Goal: Task Accomplishment & Management: Use online tool/utility

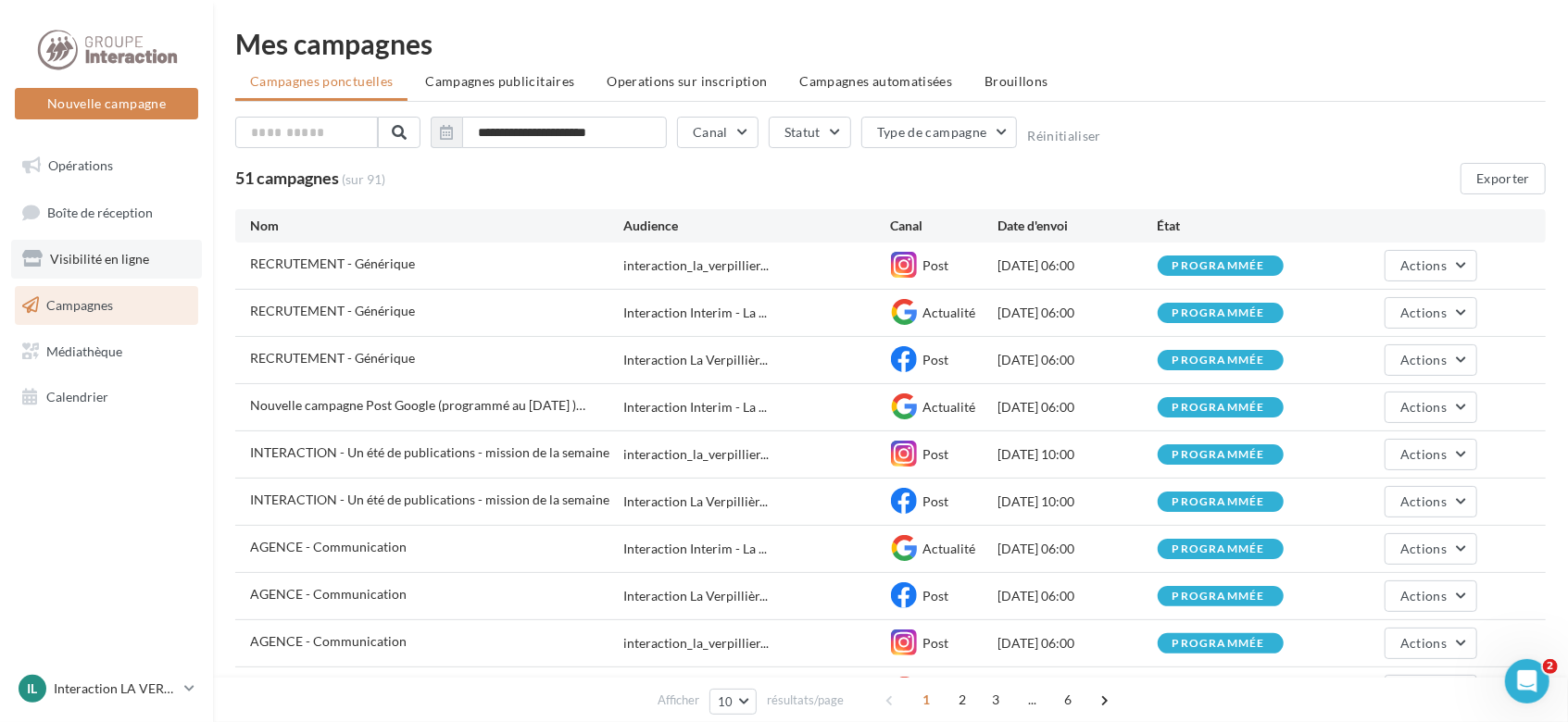
click at [138, 262] on span "Visibilité en ligne" at bounding box center [100, 258] width 99 height 16
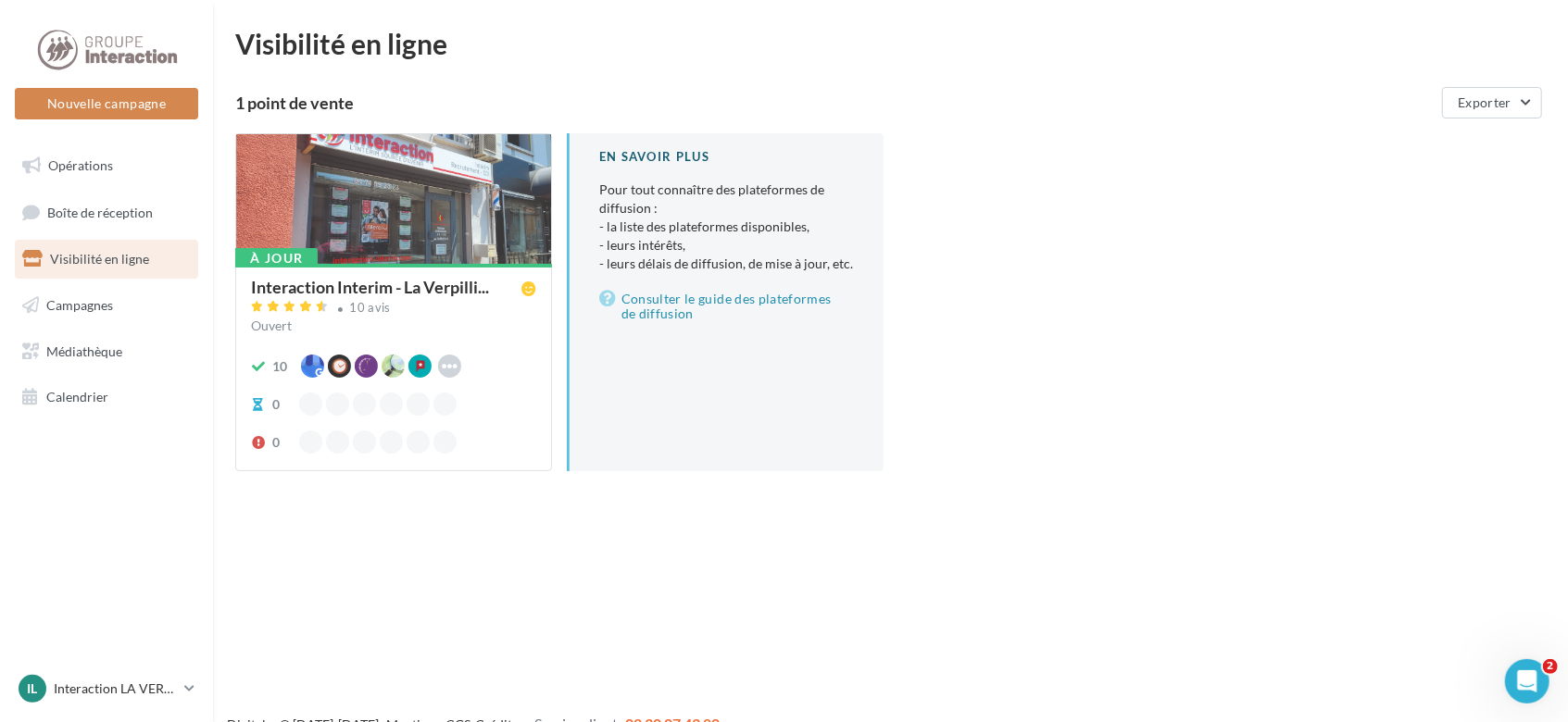
click at [415, 248] on div at bounding box center [394, 200] width 315 height 132
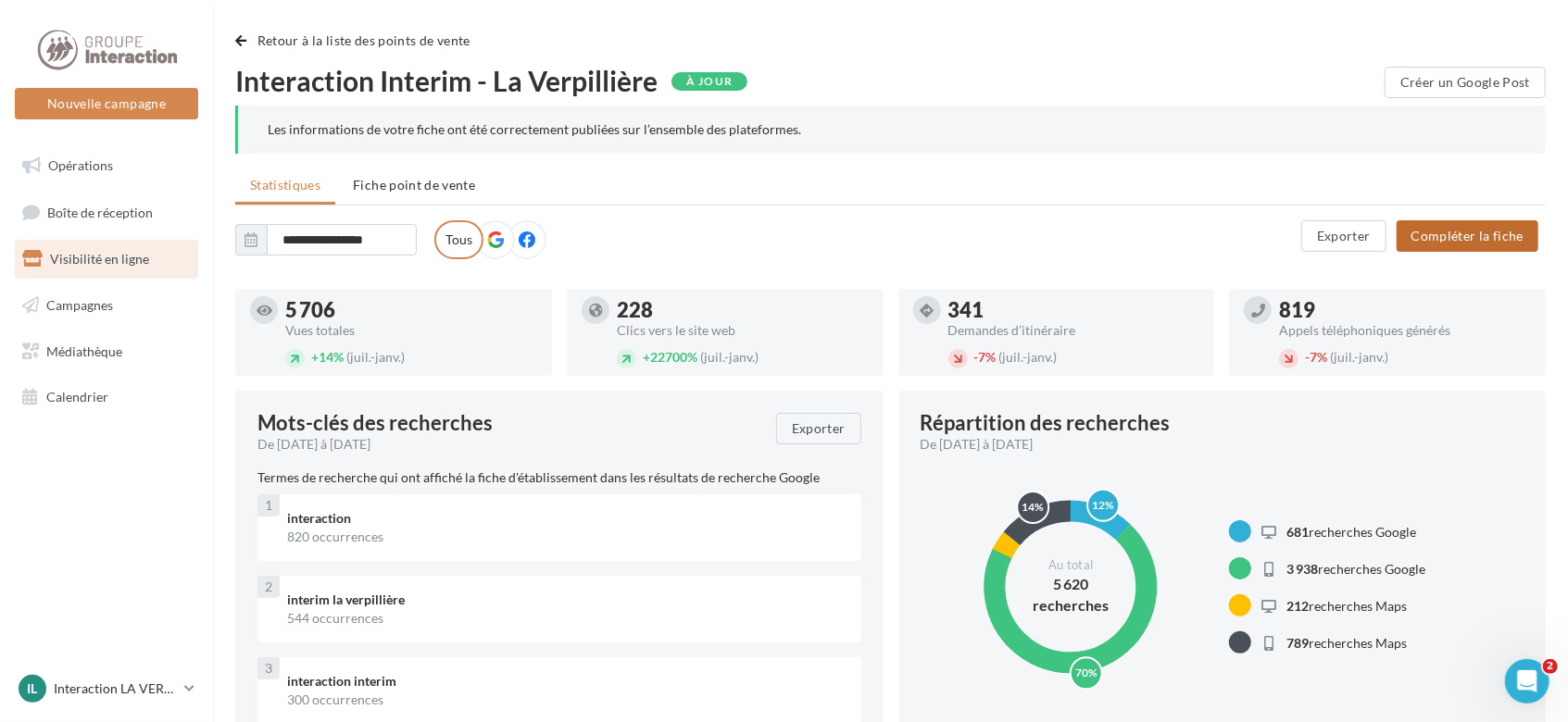
click at [1443, 236] on button "Compléter la fiche" at bounding box center [1467, 235] width 141 height 31
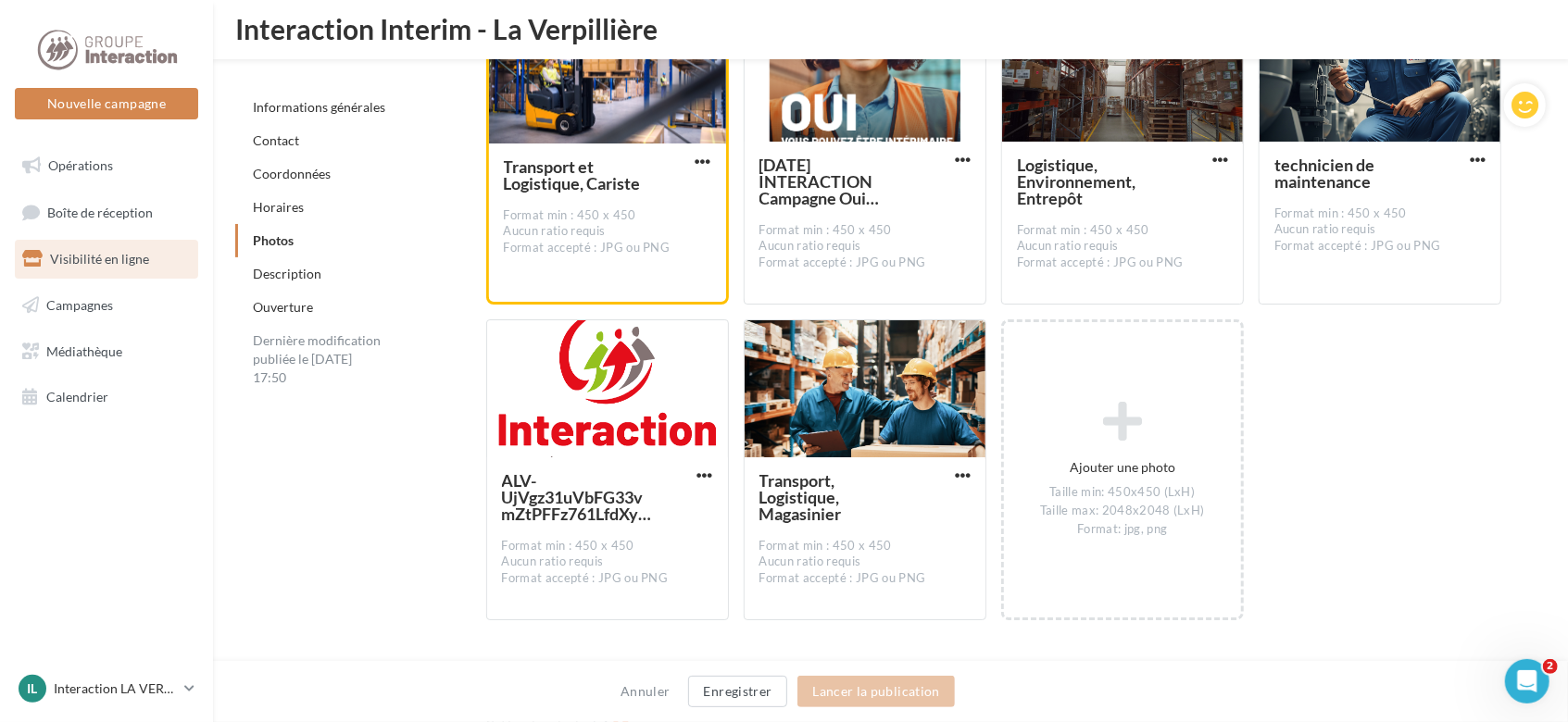
scroll to position [4488, 0]
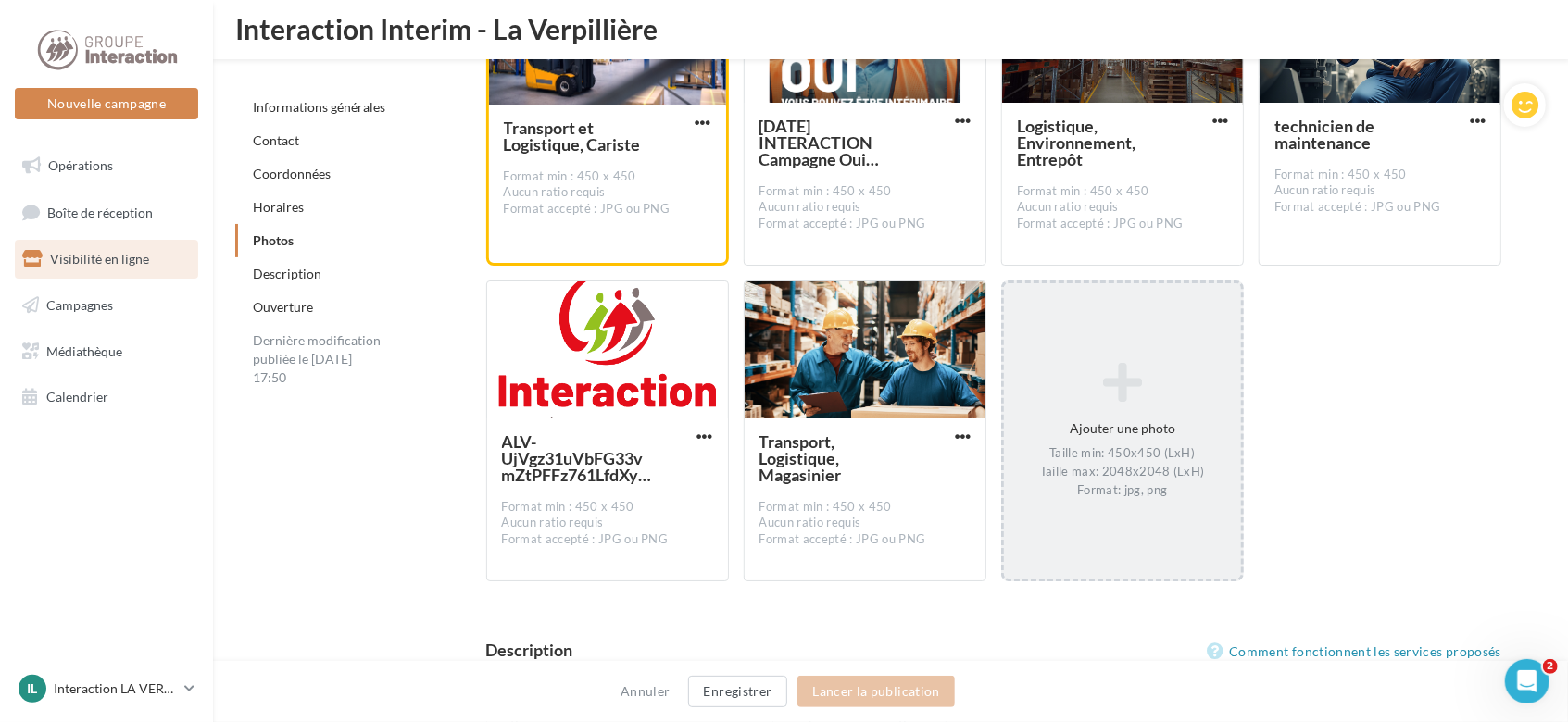
click at [1139, 392] on icon at bounding box center [1123, 382] width 222 height 45
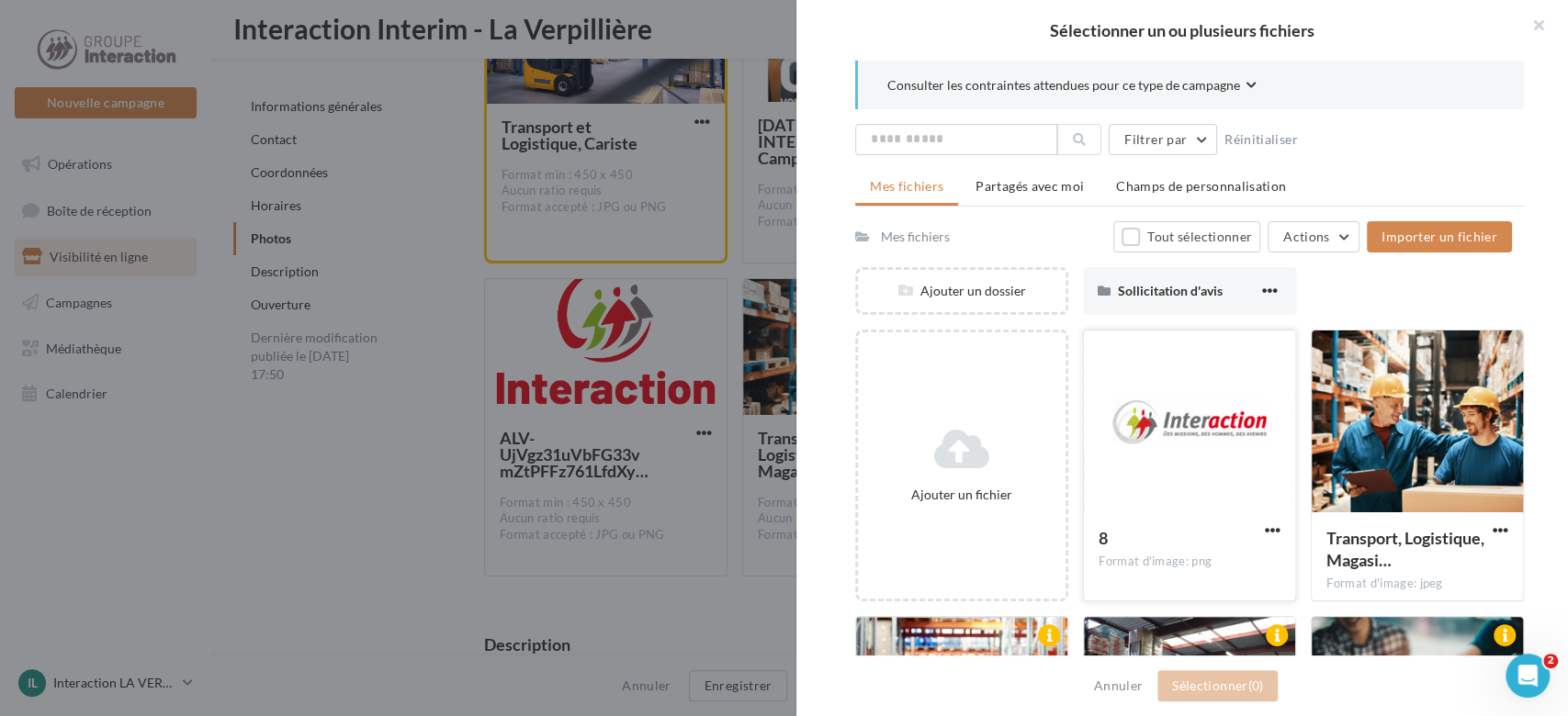
click at [1143, 411] on div at bounding box center [1190, 422] width 211 height 183
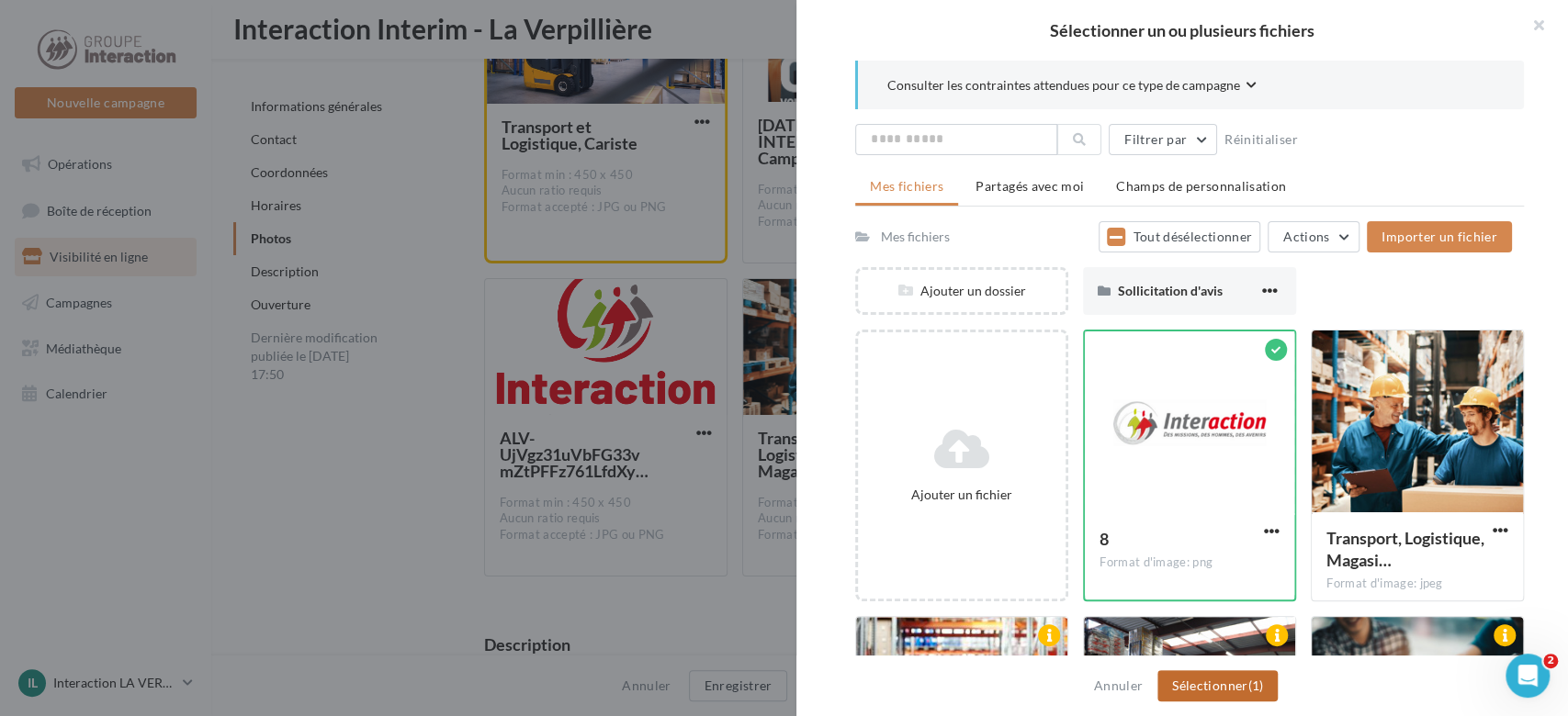
click at [1224, 684] on button "Sélectionner (1)" at bounding box center [1218, 685] width 120 height 31
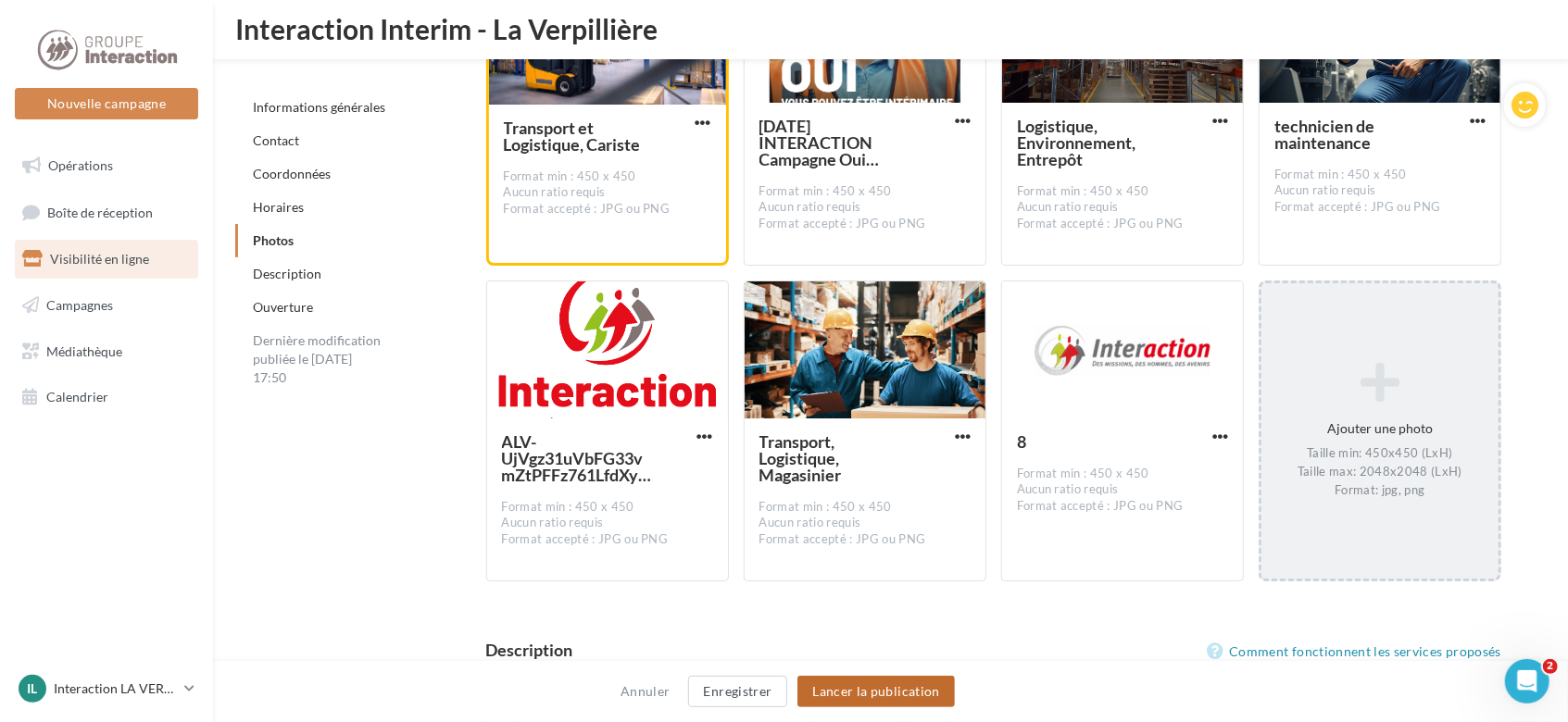
click at [925, 695] on button "Lancer la publication" at bounding box center [875, 691] width 157 height 31
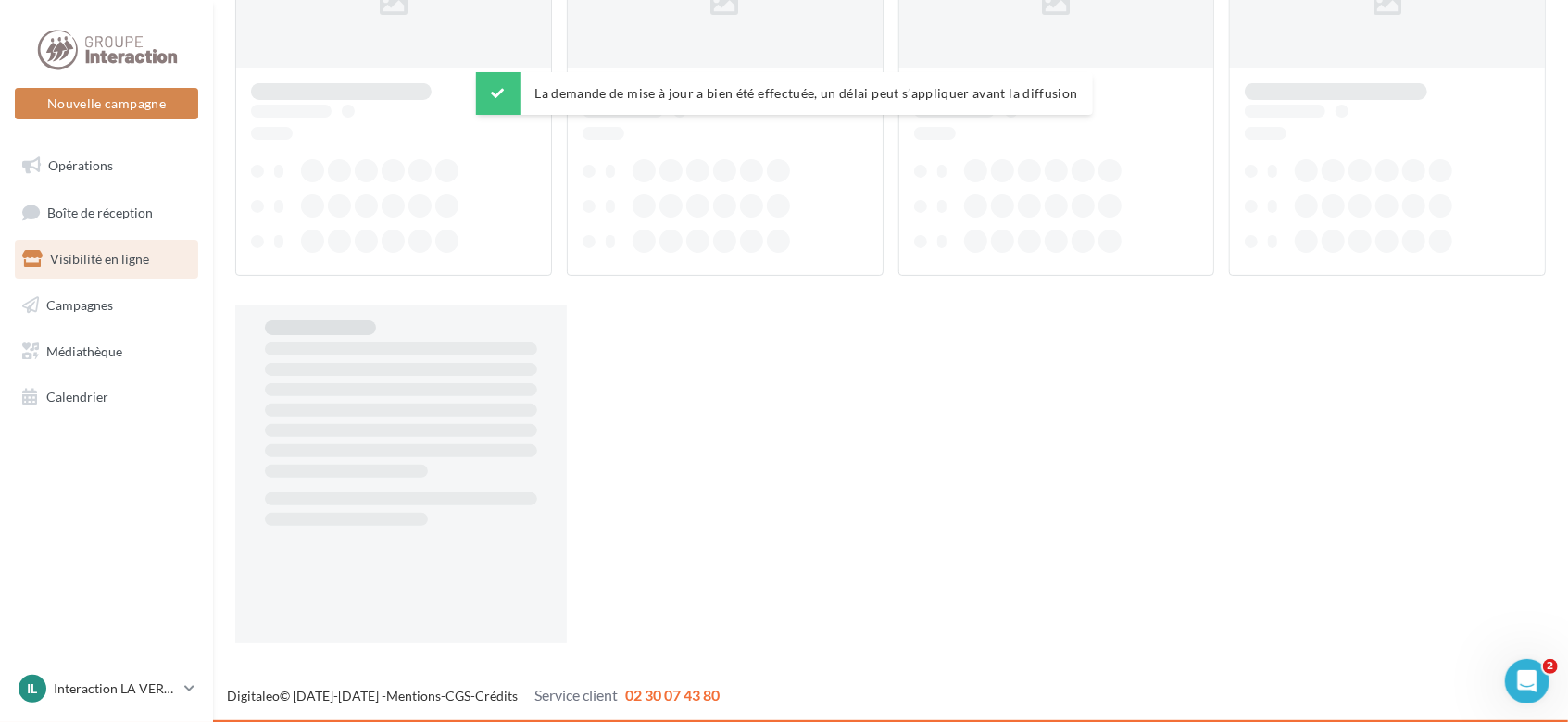
scroll to position [29, 0]
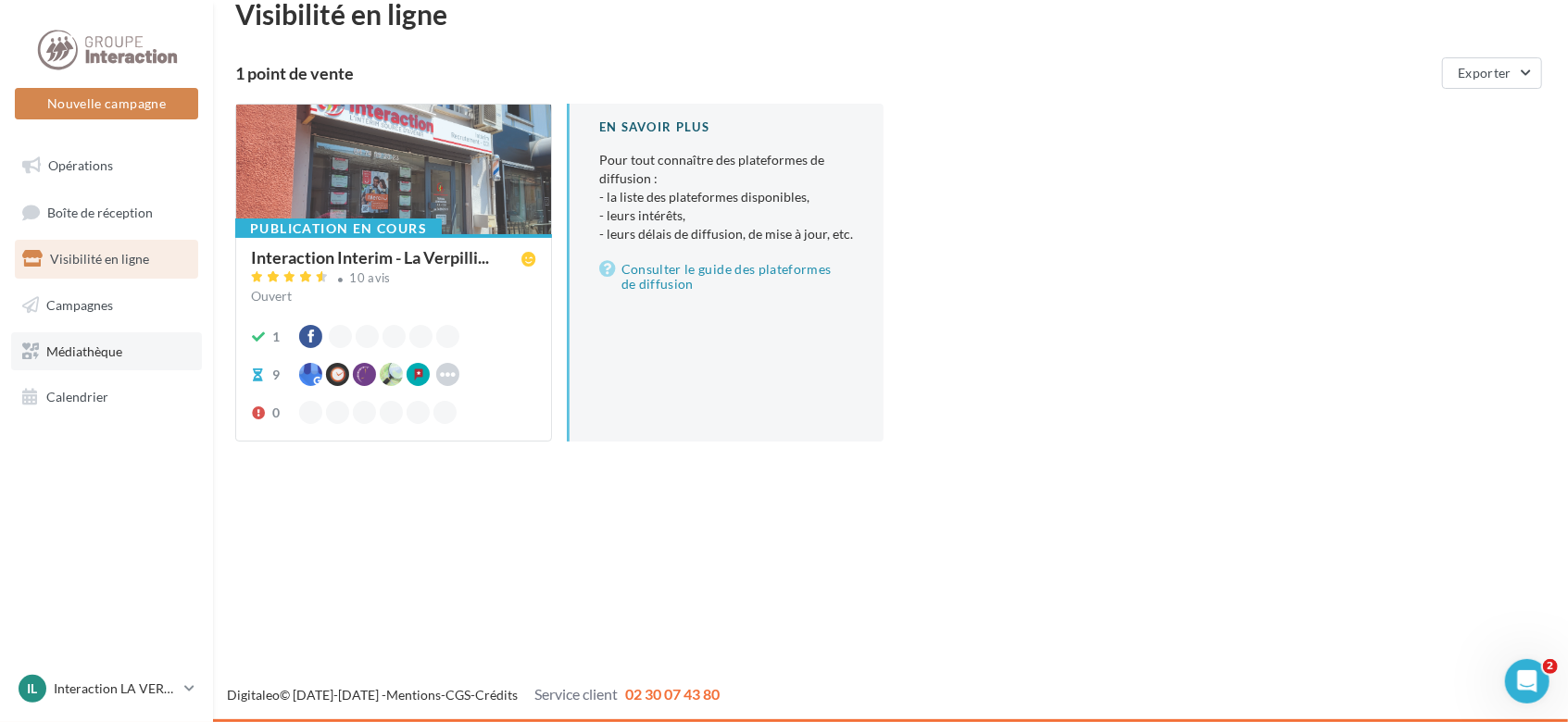
click at [102, 352] on span "Médiathèque" at bounding box center [84, 350] width 76 height 16
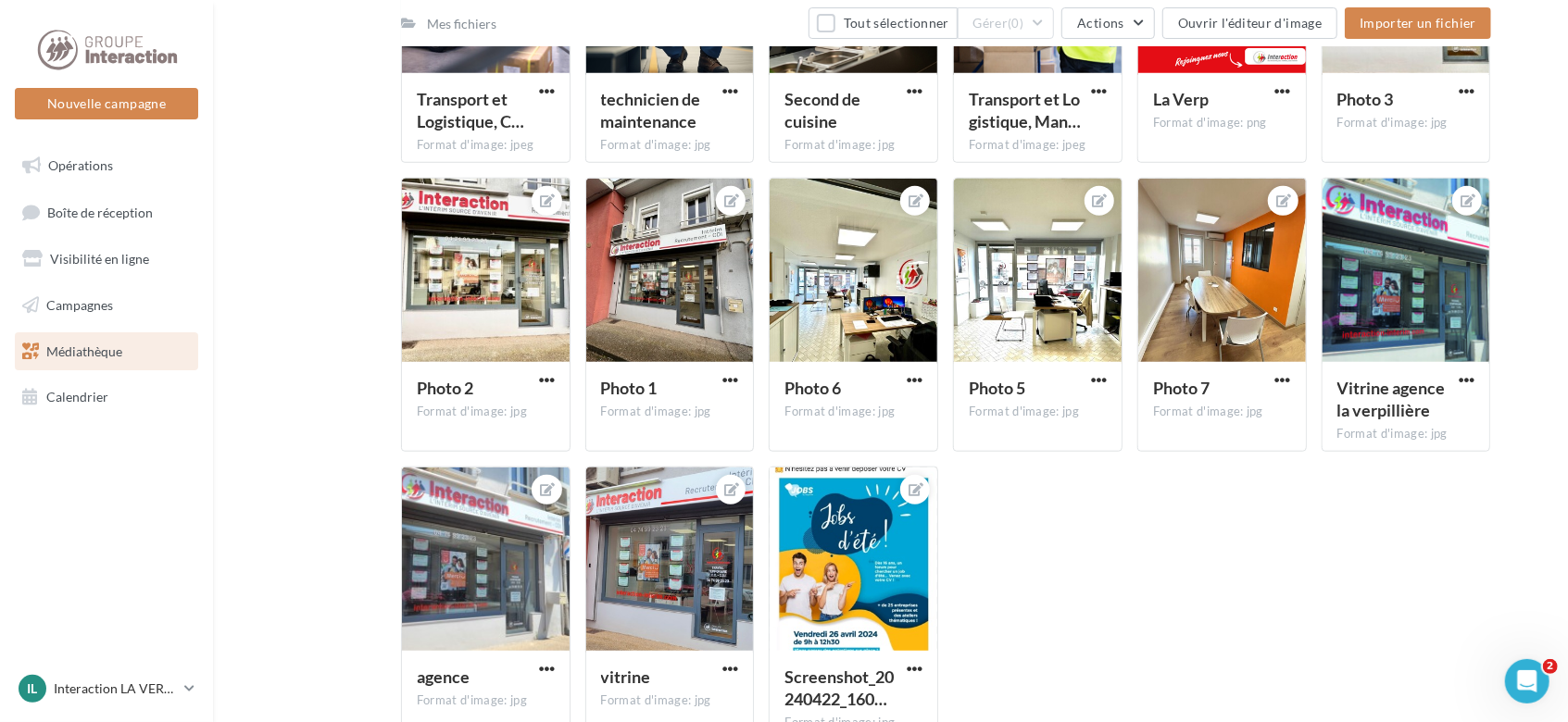
scroll to position [864, 0]
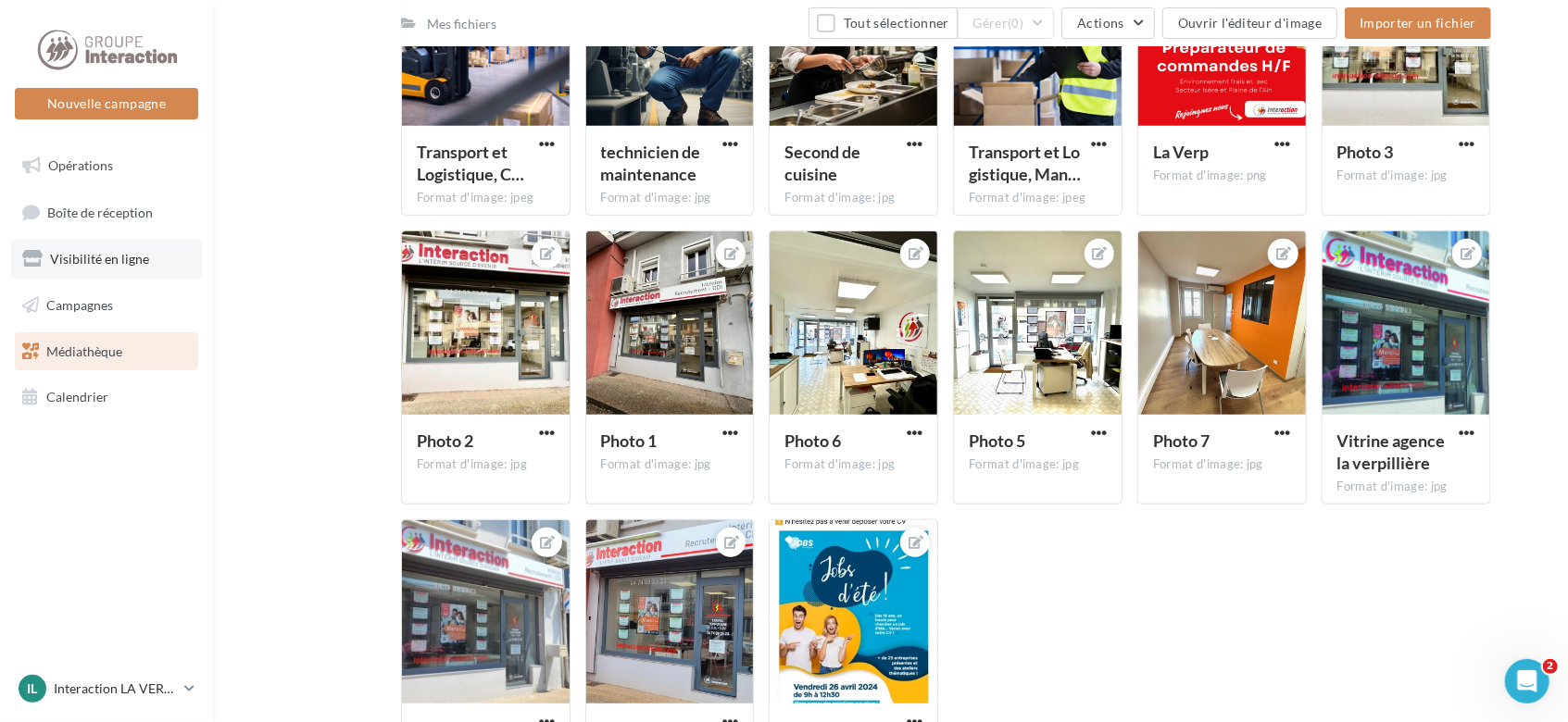
click at [126, 260] on span "Visibilité en ligne" at bounding box center [100, 258] width 99 height 16
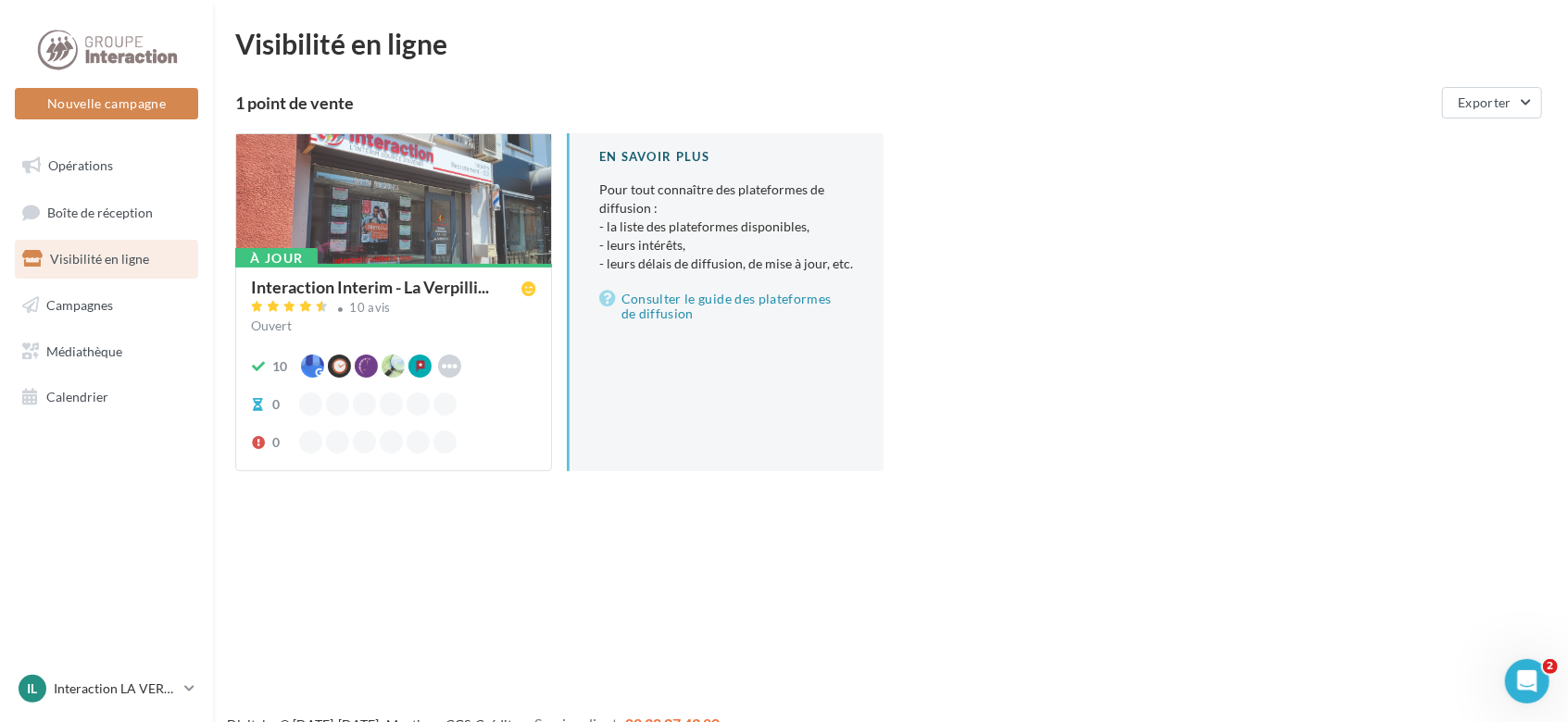
click at [430, 246] on div at bounding box center [394, 200] width 315 height 132
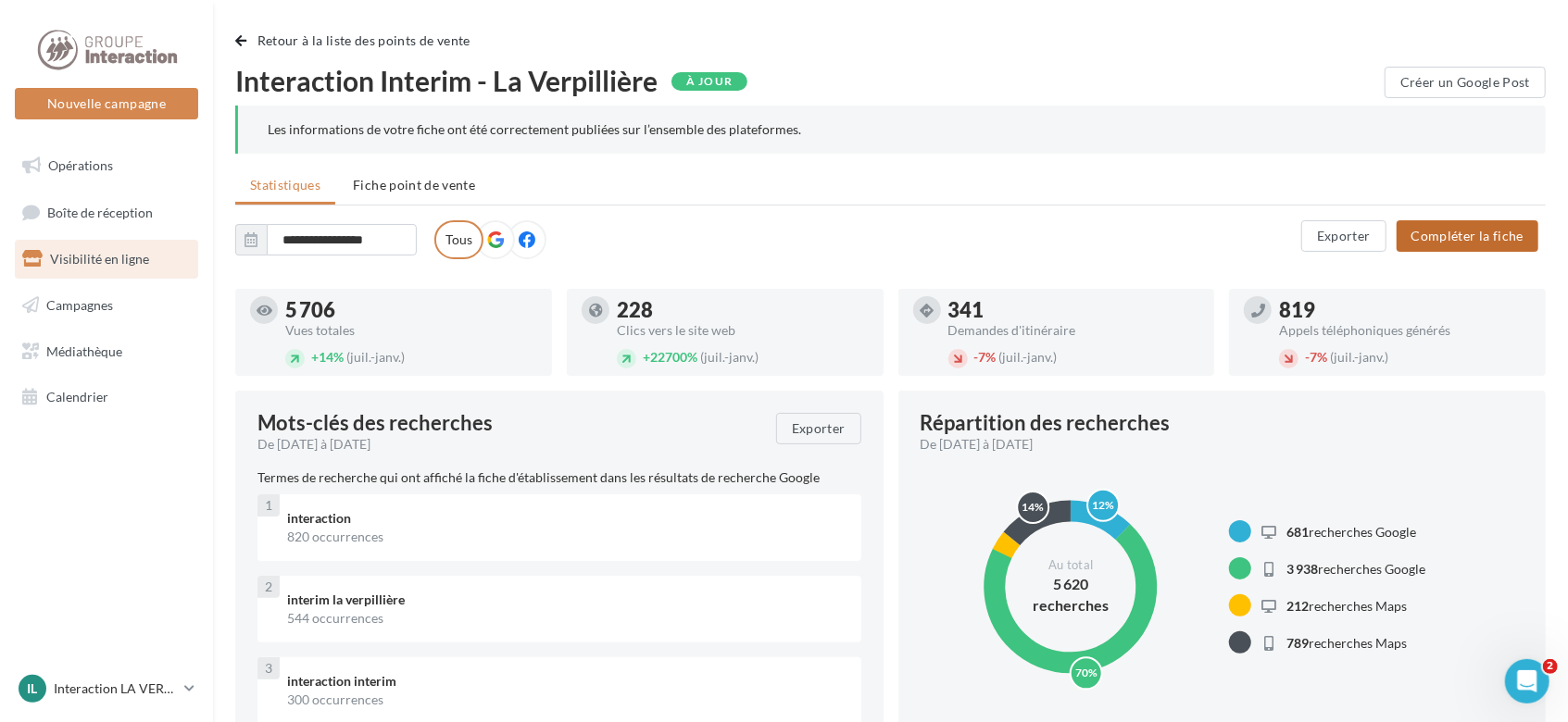
click at [1439, 227] on button "Compléter la fiche" at bounding box center [1467, 235] width 141 height 31
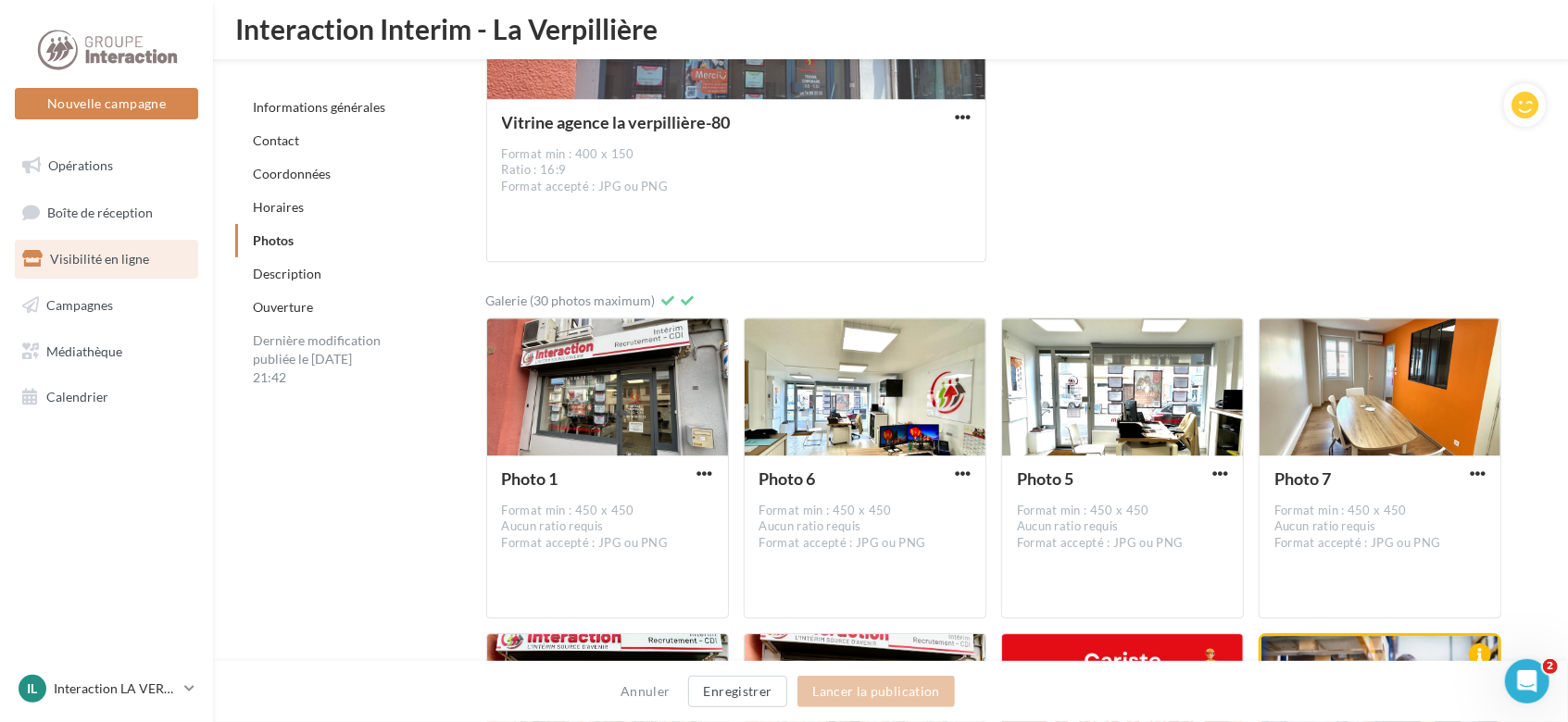
scroll to position [3500, 0]
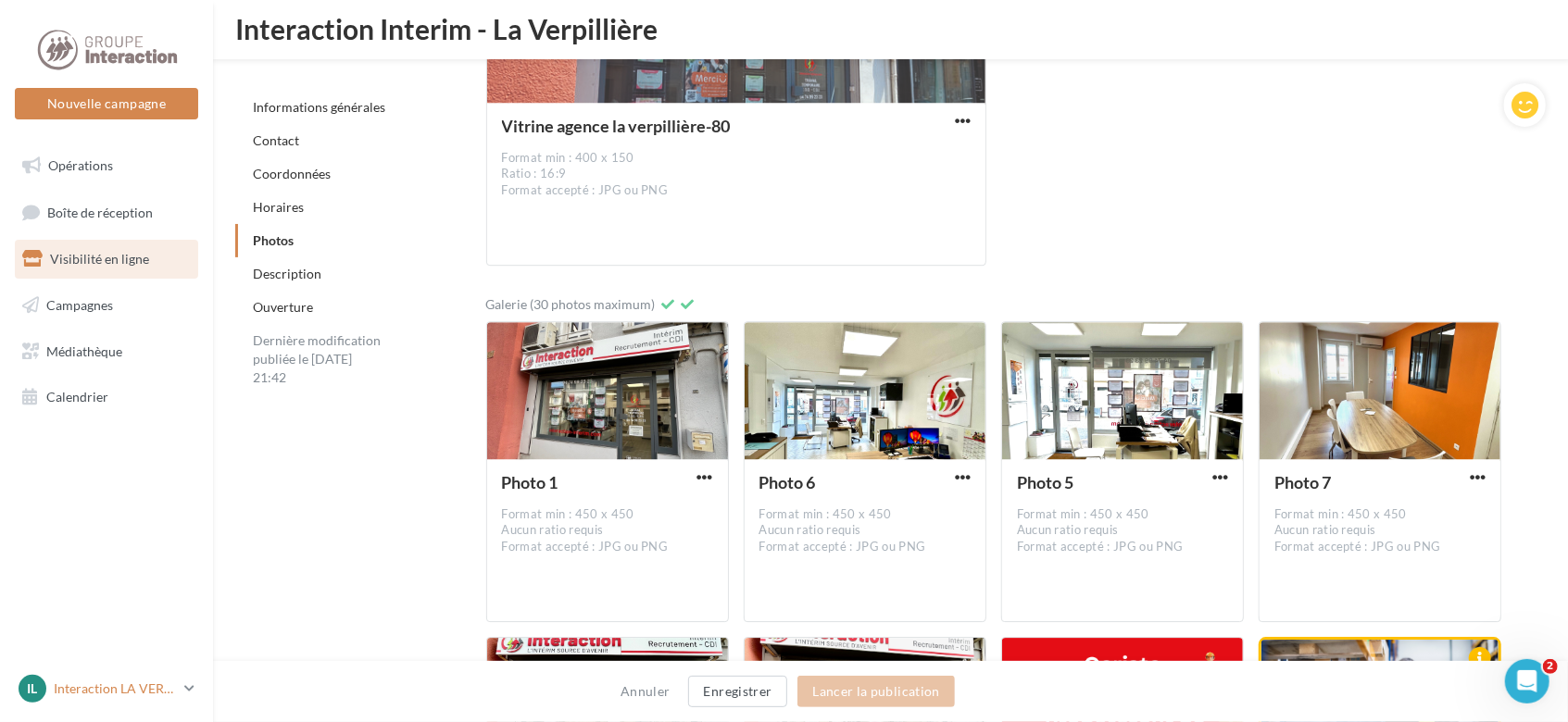
click at [184, 688] on icon at bounding box center [189, 688] width 10 height 16
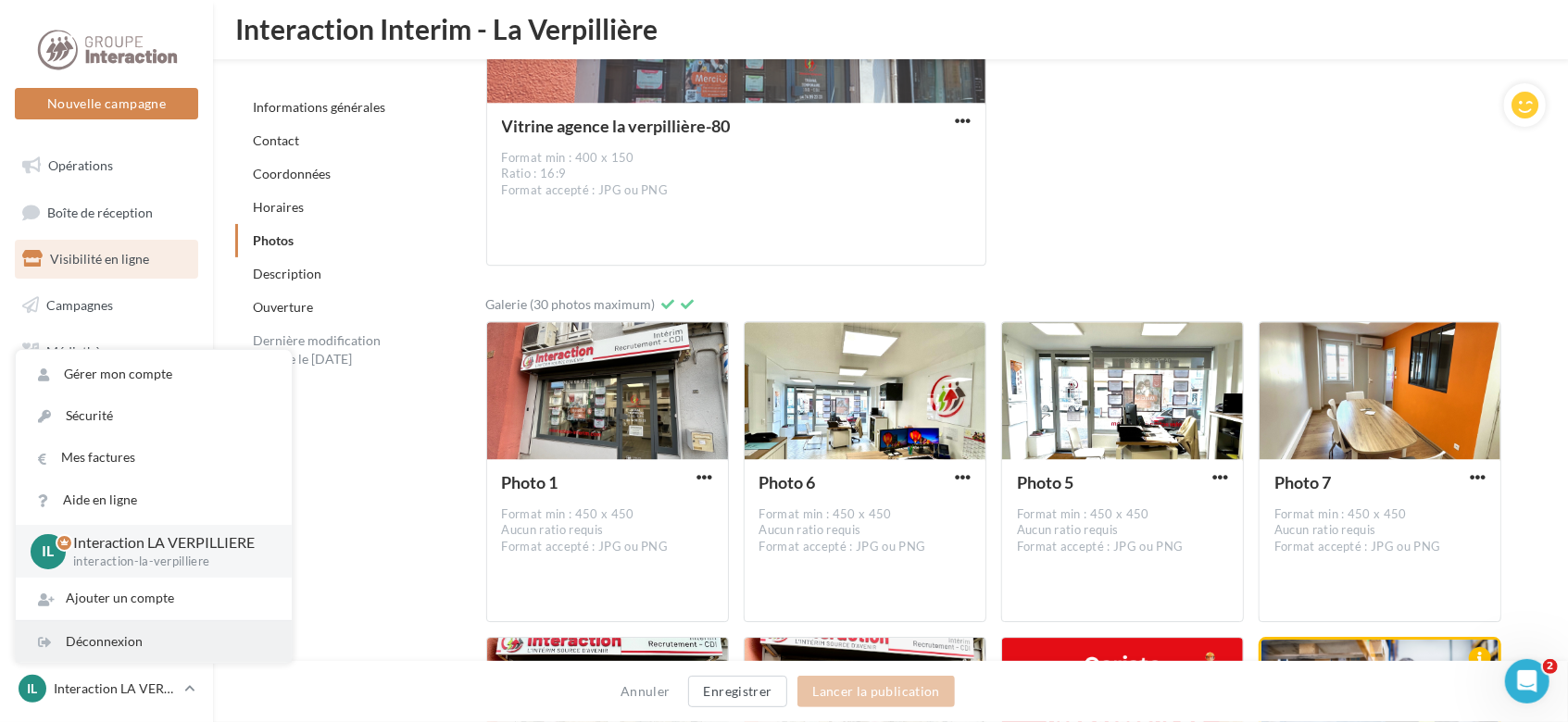
click at [177, 654] on div "Déconnexion" at bounding box center [154, 642] width 276 height 42
